Goal: Task Accomplishment & Management: Manage account settings

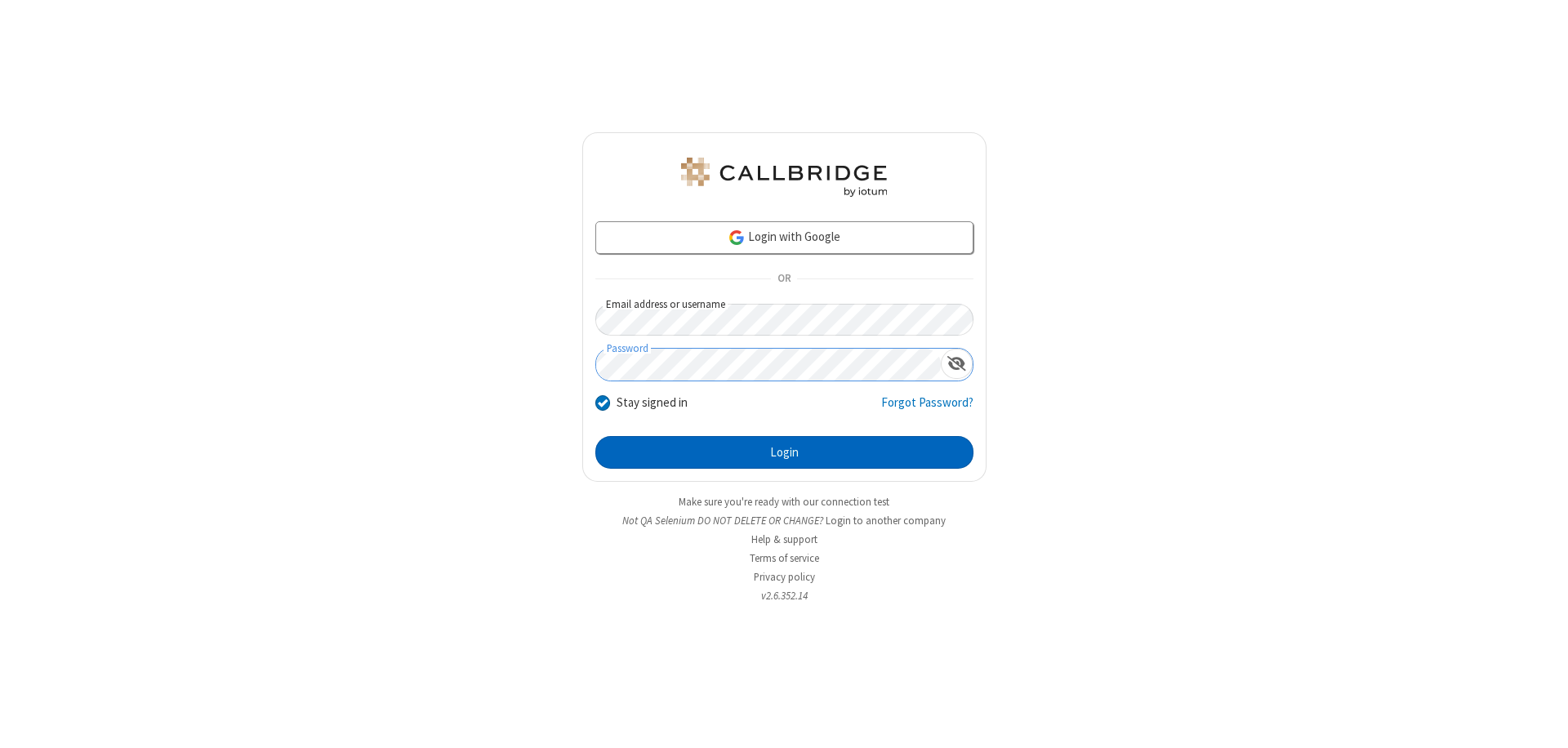
click at [784, 452] on button "Login" at bounding box center [784, 452] width 378 height 33
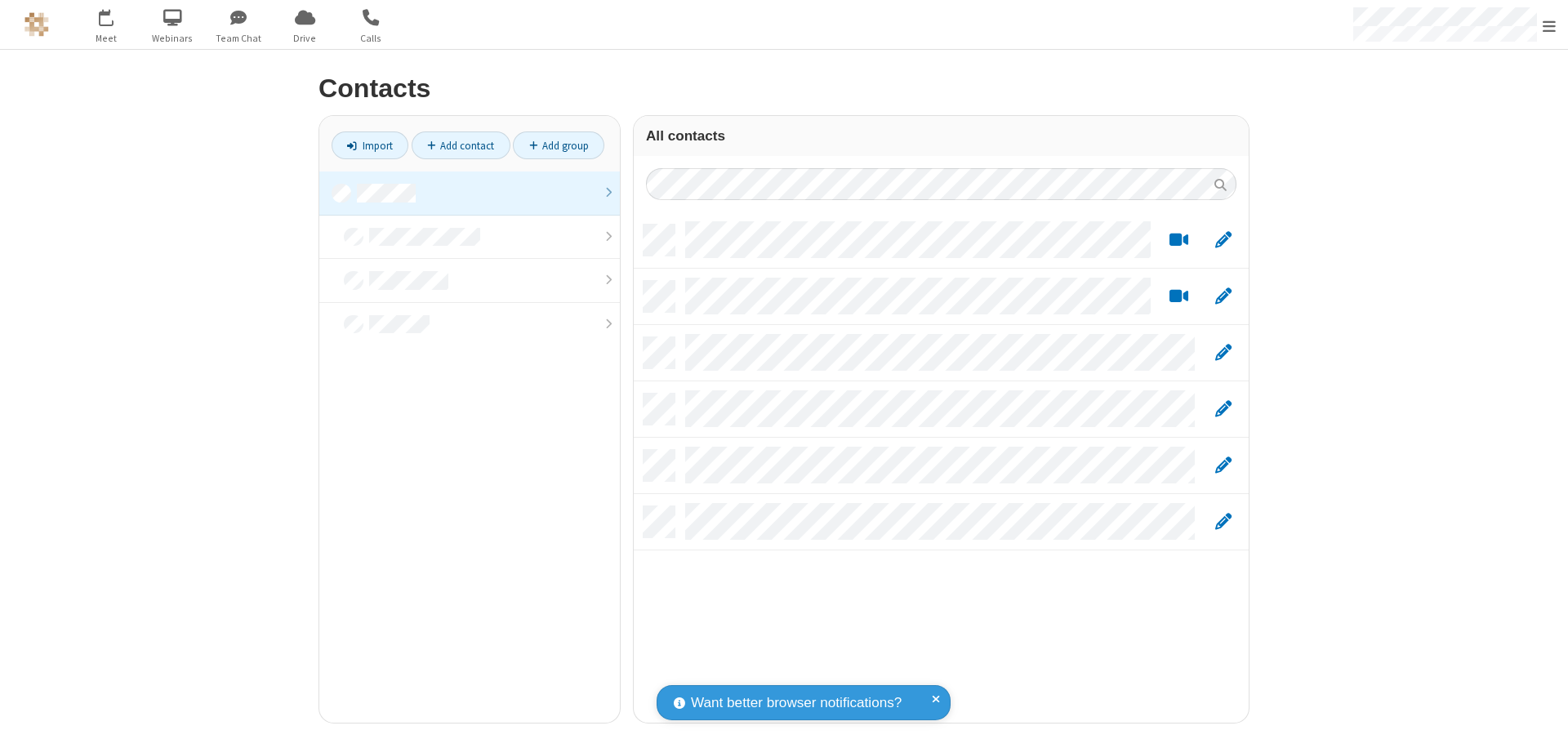
click at [470, 193] on link at bounding box center [470, 193] width 300 height 44
click at [461, 145] on link "Add contact" at bounding box center [461, 145] width 98 height 28
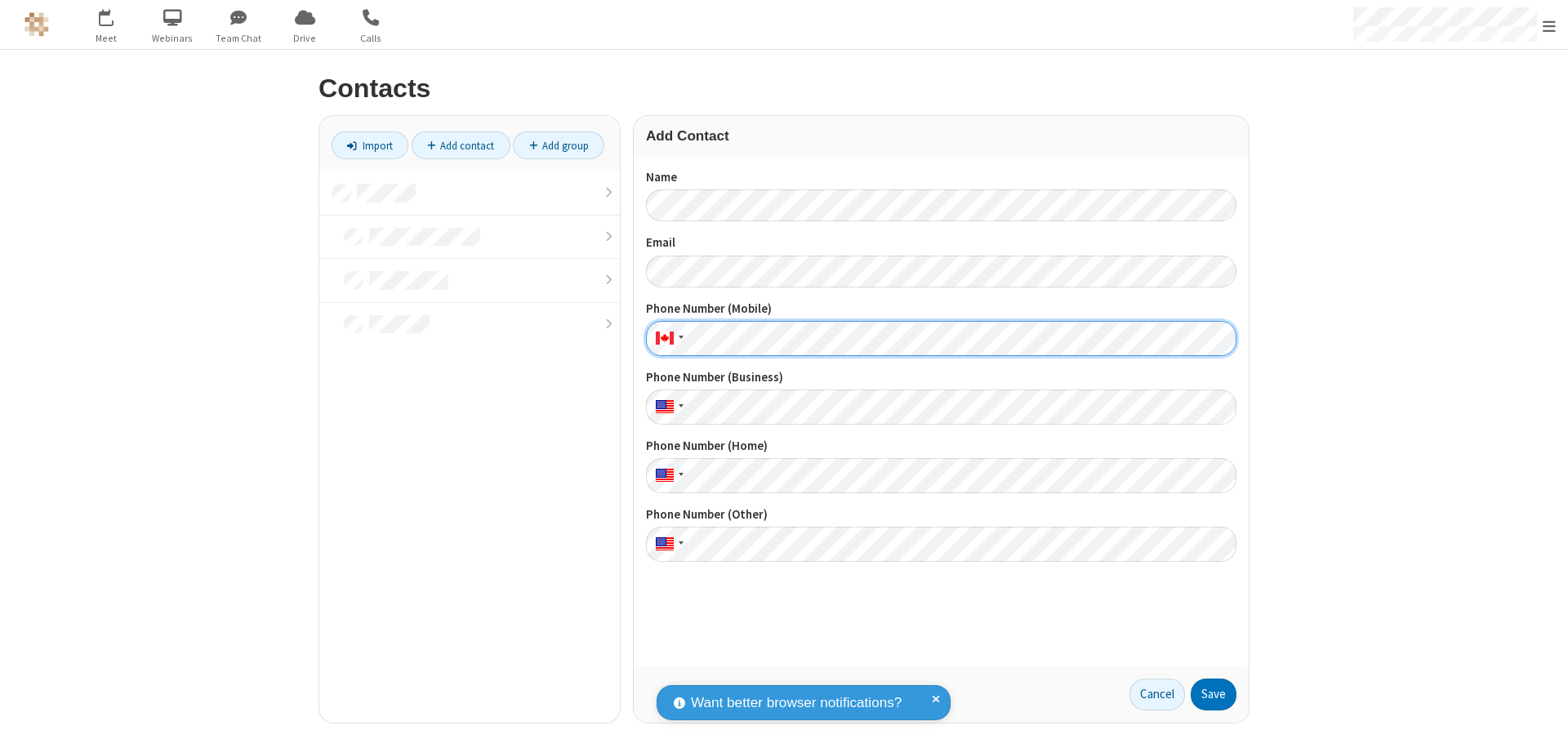
click at [1213, 695] on button "Save" at bounding box center [1213, 695] width 46 height 33
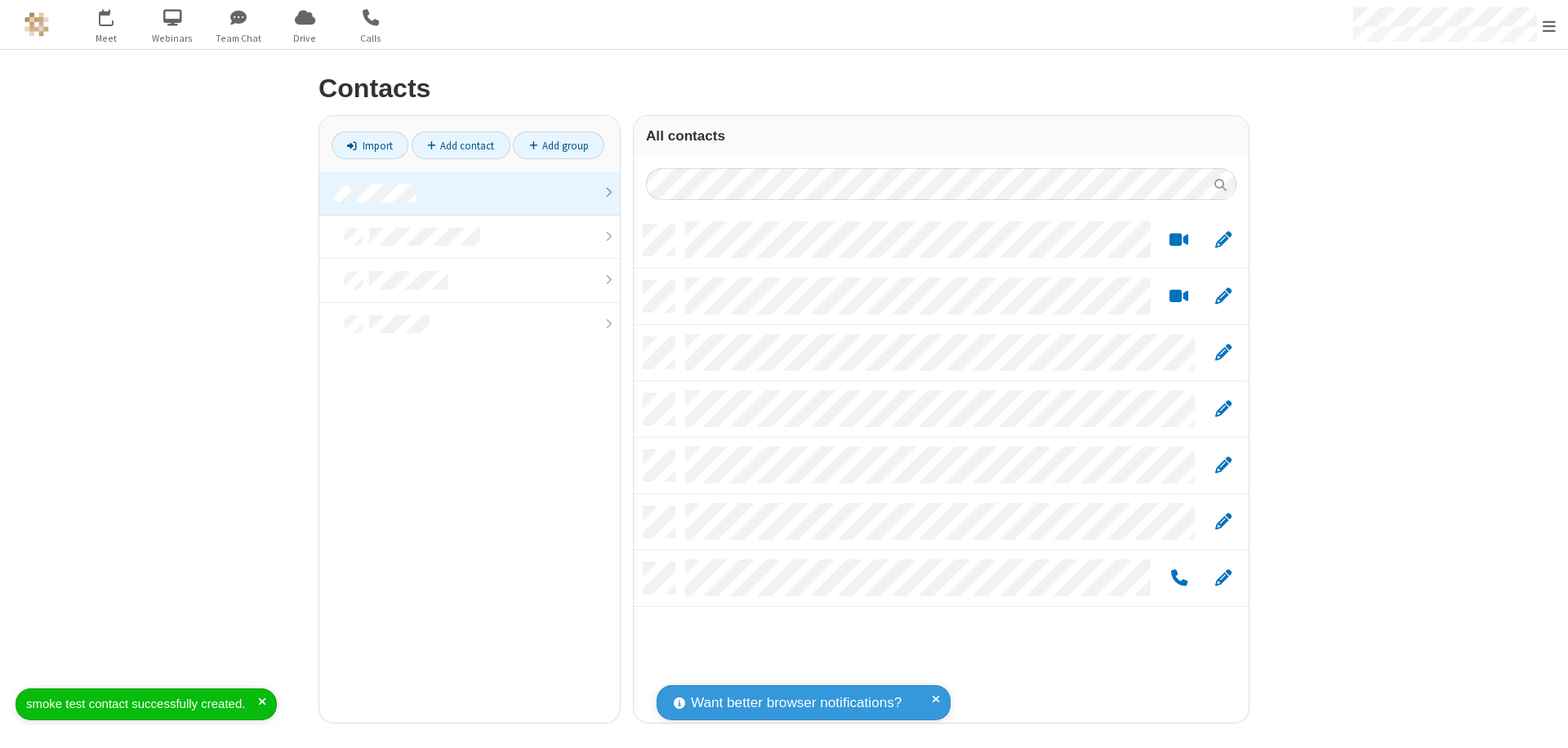
scroll to position [498, 602]
